Goal: Task Accomplishment & Management: Manage account settings

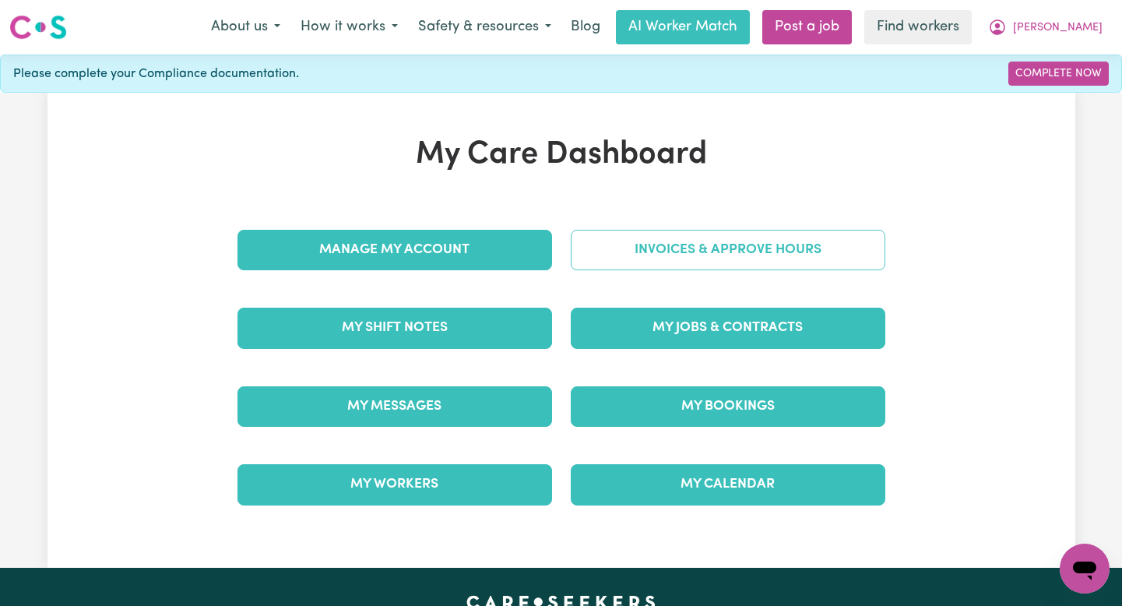
click at [745, 242] on link "Invoices & Approve Hours" at bounding box center [728, 250] width 315 height 40
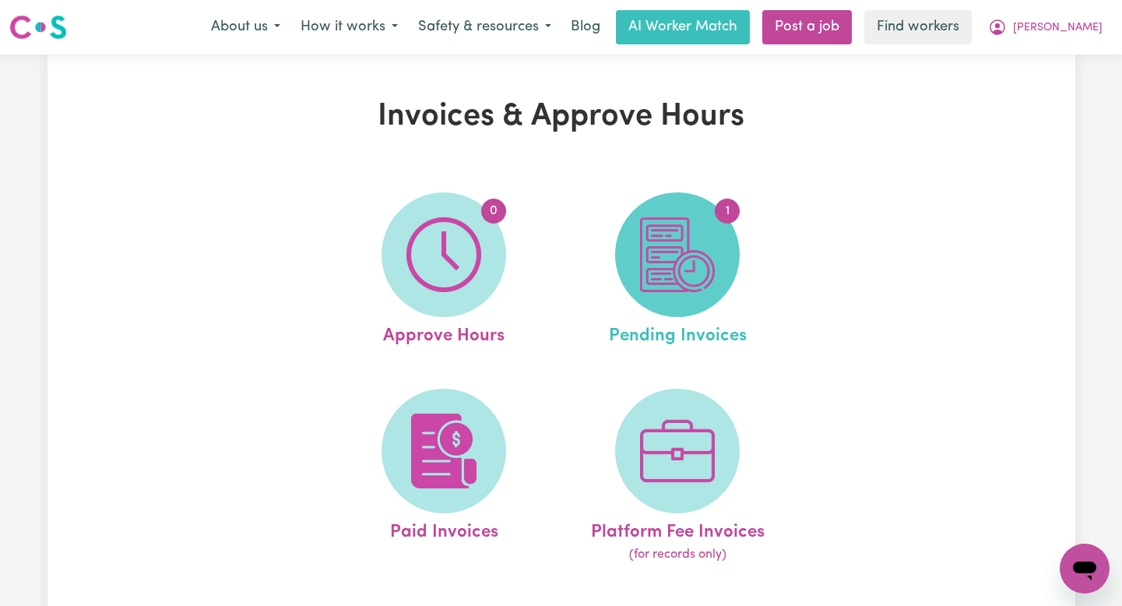
click at [711, 252] on img at bounding box center [677, 254] width 75 height 75
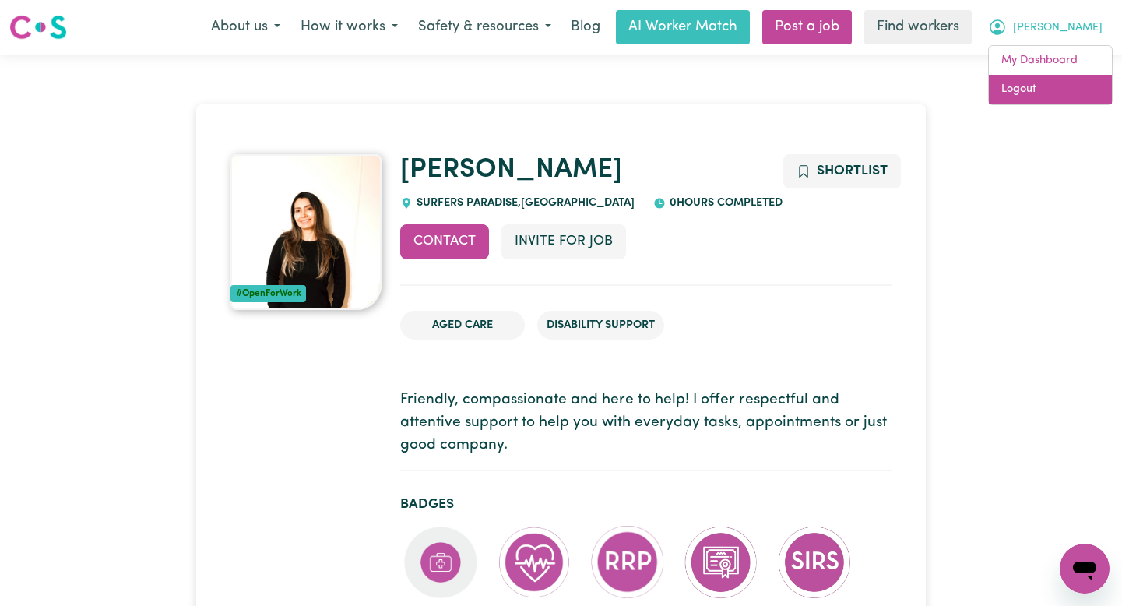
click at [1079, 92] on link "Logout" at bounding box center [1050, 90] width 123 height 30
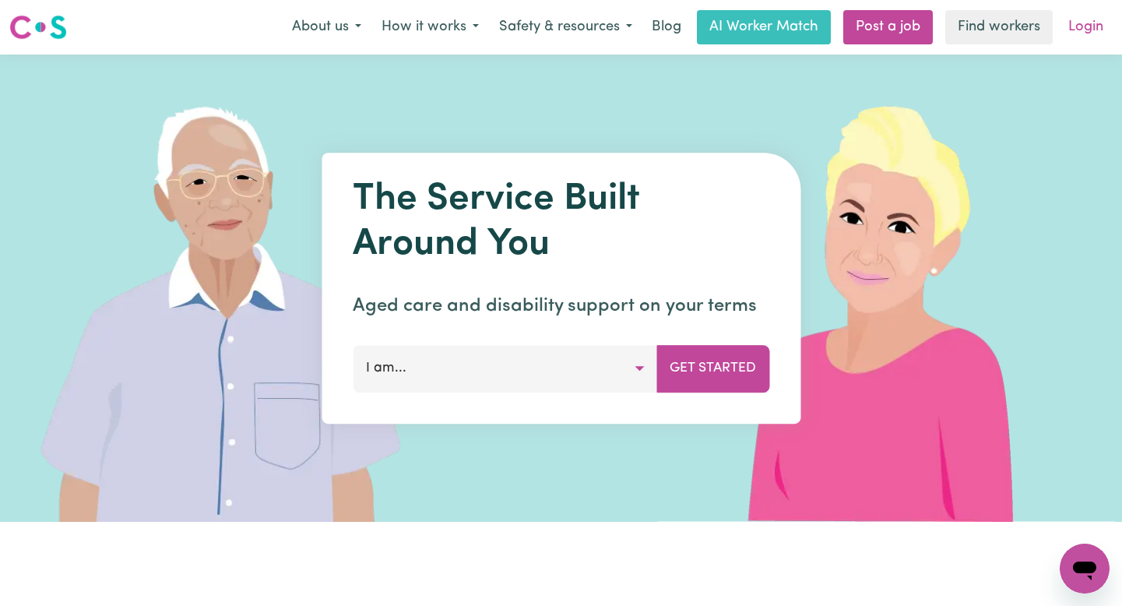
click at [1079, 35] on link "Login" at bounding box center [1086, 27] width 54 height 34
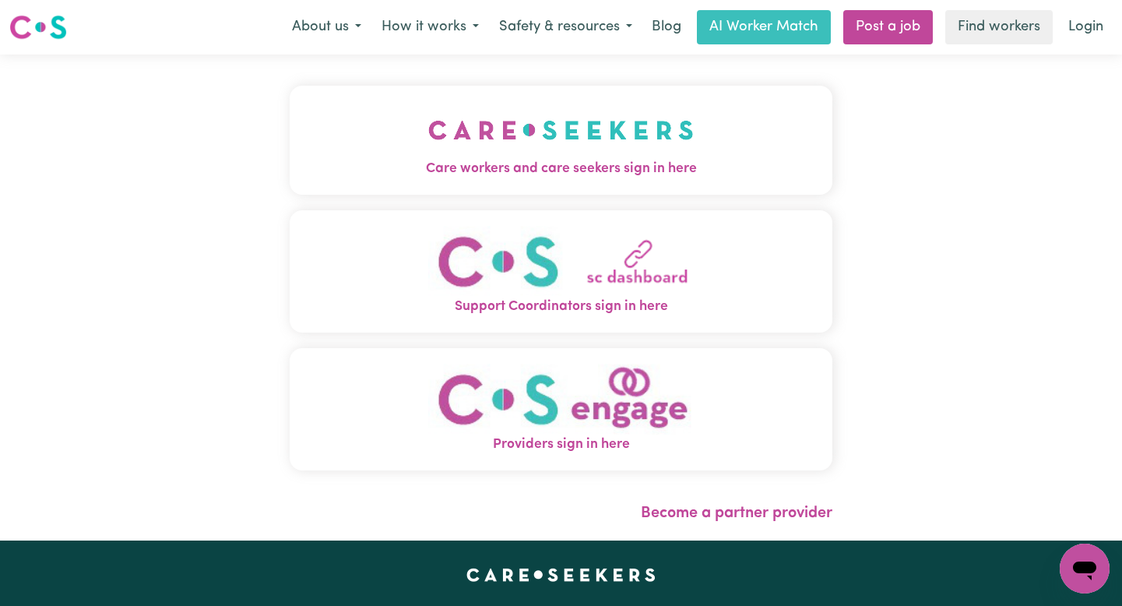
click at [555, 143] on img "Care workers and care seekers sign in here" at bounding box center [561, 130] width 266 height 58
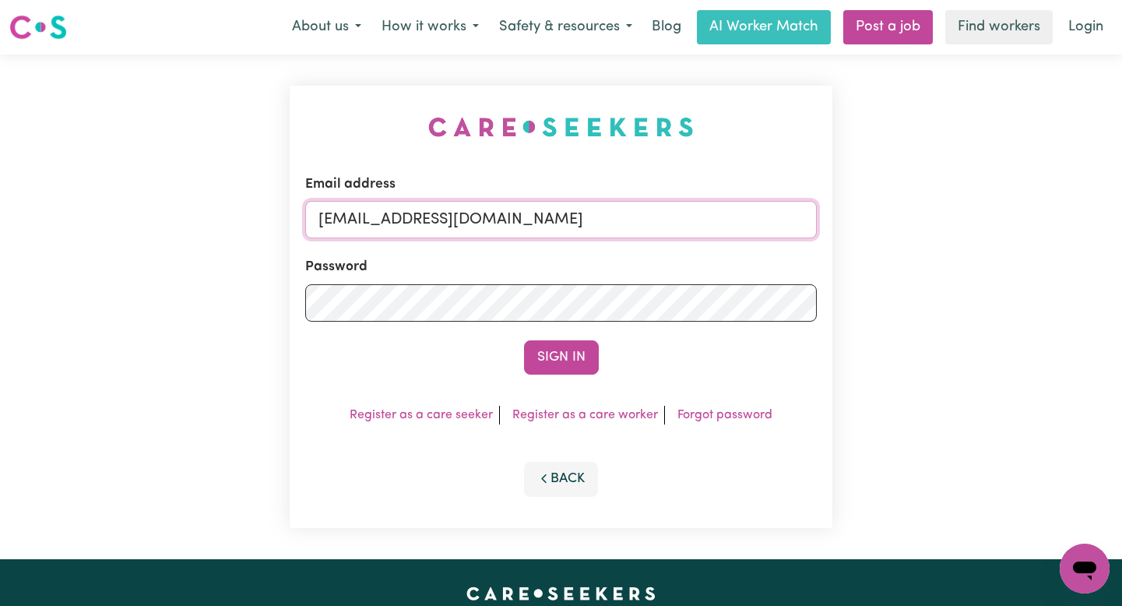
drag, startPoint x: 686, startPoint y: 214, endPoint x: 399, endPoint y: 224, distance: 286.7
click at [399, 224] on input "[EMAIL_ADDRESS][DOMAIN_NAME]" at bounding box center [561, 219] width 512 height 37
paste input "PerrySermon"
type input "[EMAIL_ADDRESS][DOMAIN_NAME]"
click at [524, 340] on button "Sign In" at bounding box center [561, 357] width 75 height 34
